Goal: Go to known website: Access a specific website the user already knows

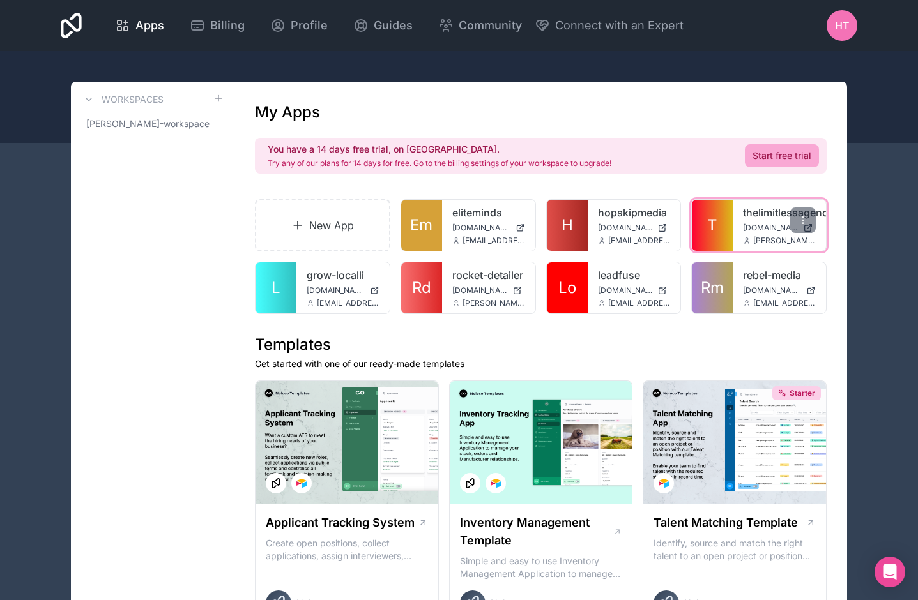
click at [760, 212] on link "thelimitlessagency" at bounding box center [779, 212] width 73 height 15
click at [764, 211] on link "thelimitlessagency" at bounding box center [779, 212] width 73 height 15
